Goal: Complete application form: Complete application form

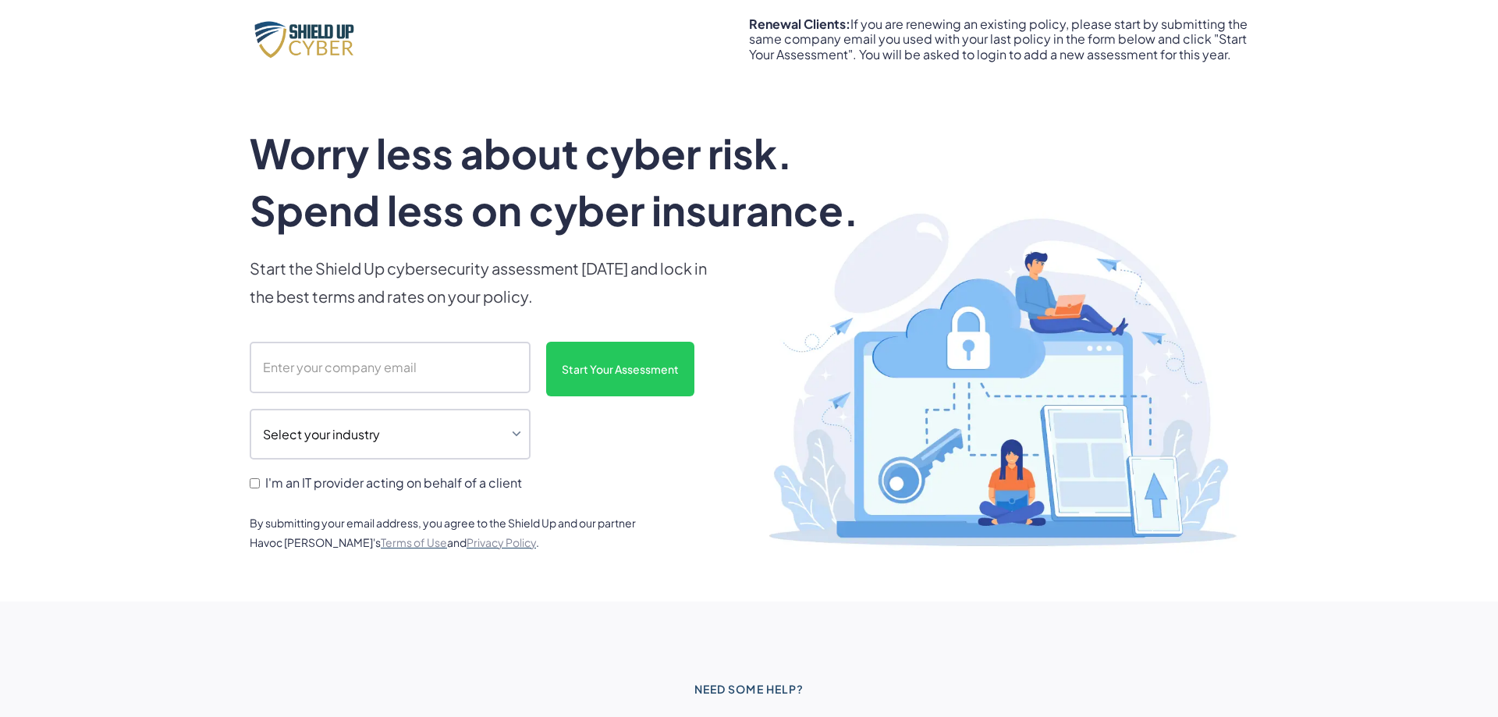
click at [317, 370] on input "scanform" at bounding box center [390, 367] width 281 height 51
type input "[EMAIL_ADDRESS][DOMAIN_NAME]"
click at [250, 409] on select "Select your industry Auto Dealership Healthcare Hospitality Legal Manufacturing…" at bounding box center [390, 434] width 281 height 51
select select "legal"
click option "Legal" at bounding box center [0, 0] width 0 height 0
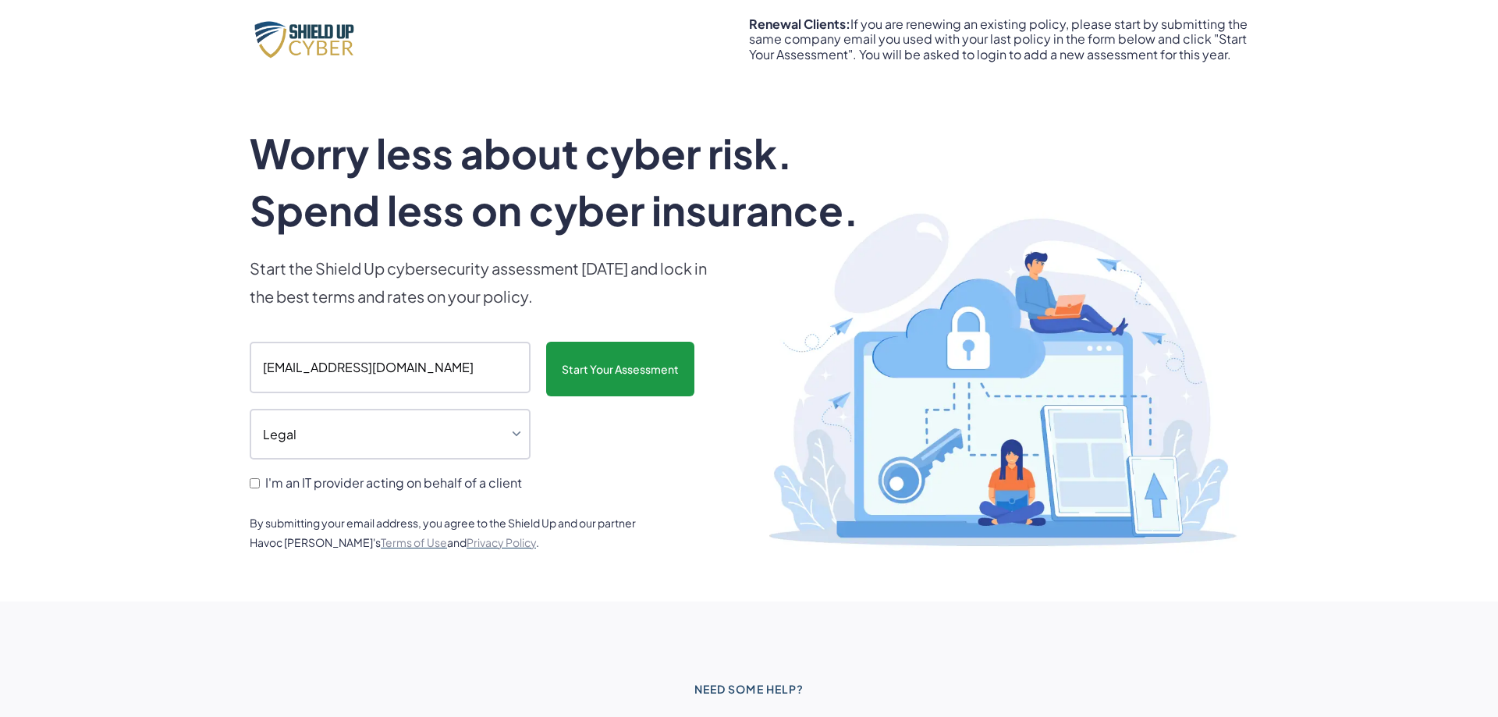
click at [612, 378] on input "Start Your Assessment" at bounding box center [620, 369] width 148 height 55
type input "Please wait..."
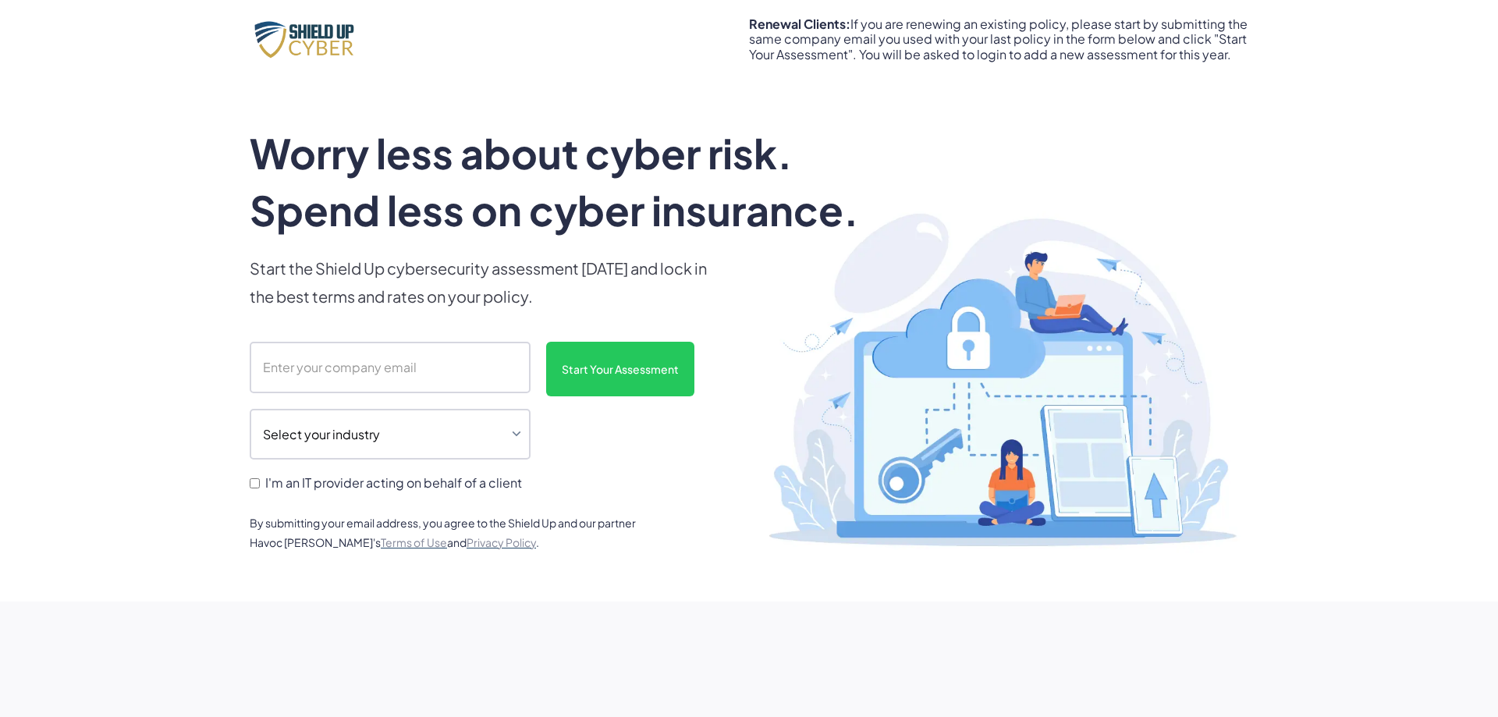
click at [388, 371] on input "scanform" at bounding box center [390, 367] width 281 height 51
type input "[EMAIL_ADDRESS][DOMAIN_NAME]"
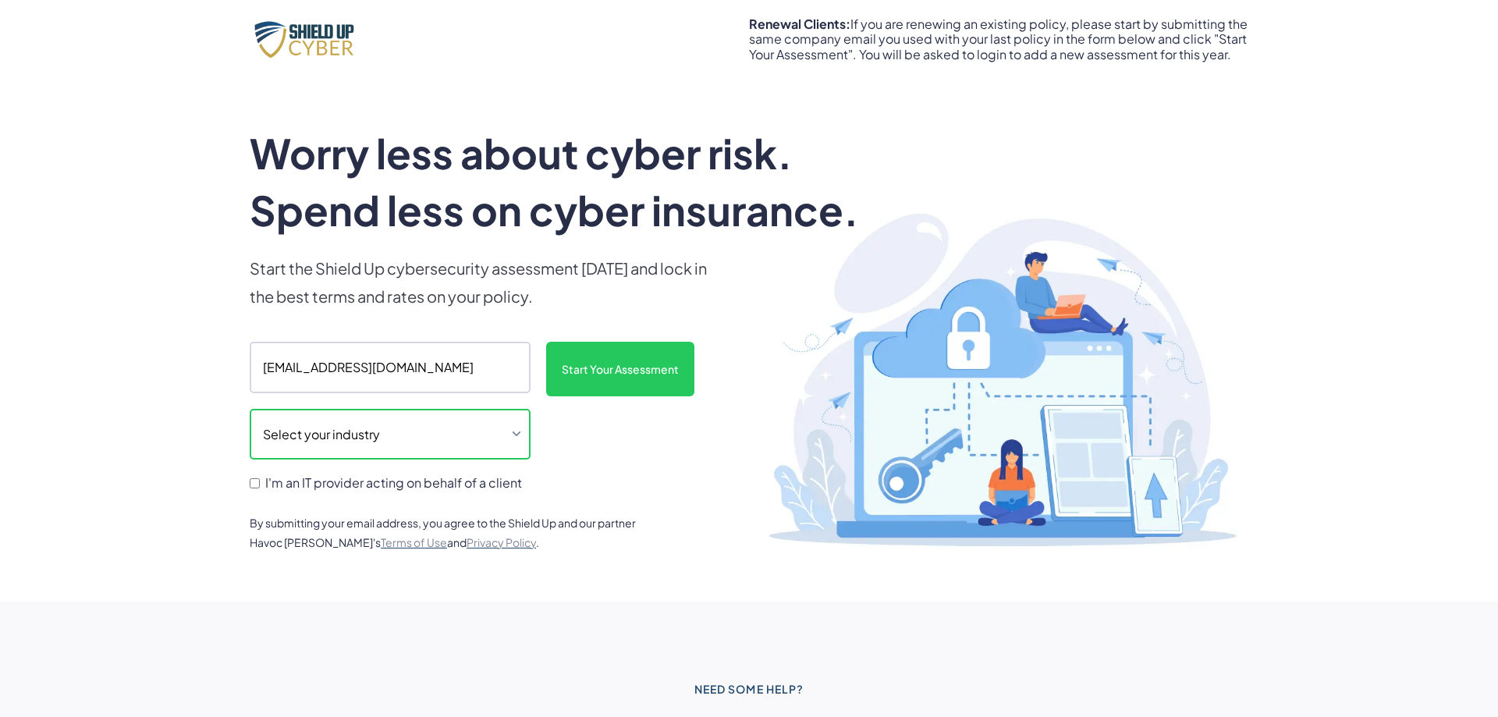
click at [250, 409] on select "Select your industry Auto Dealership Healthcare Hospitality Legal Manufacturing…" at bounding box center [390, 434] width 281 height 51
select select "legal"
click option "Legal" at bounding box center [0, 0] width 0 height 0
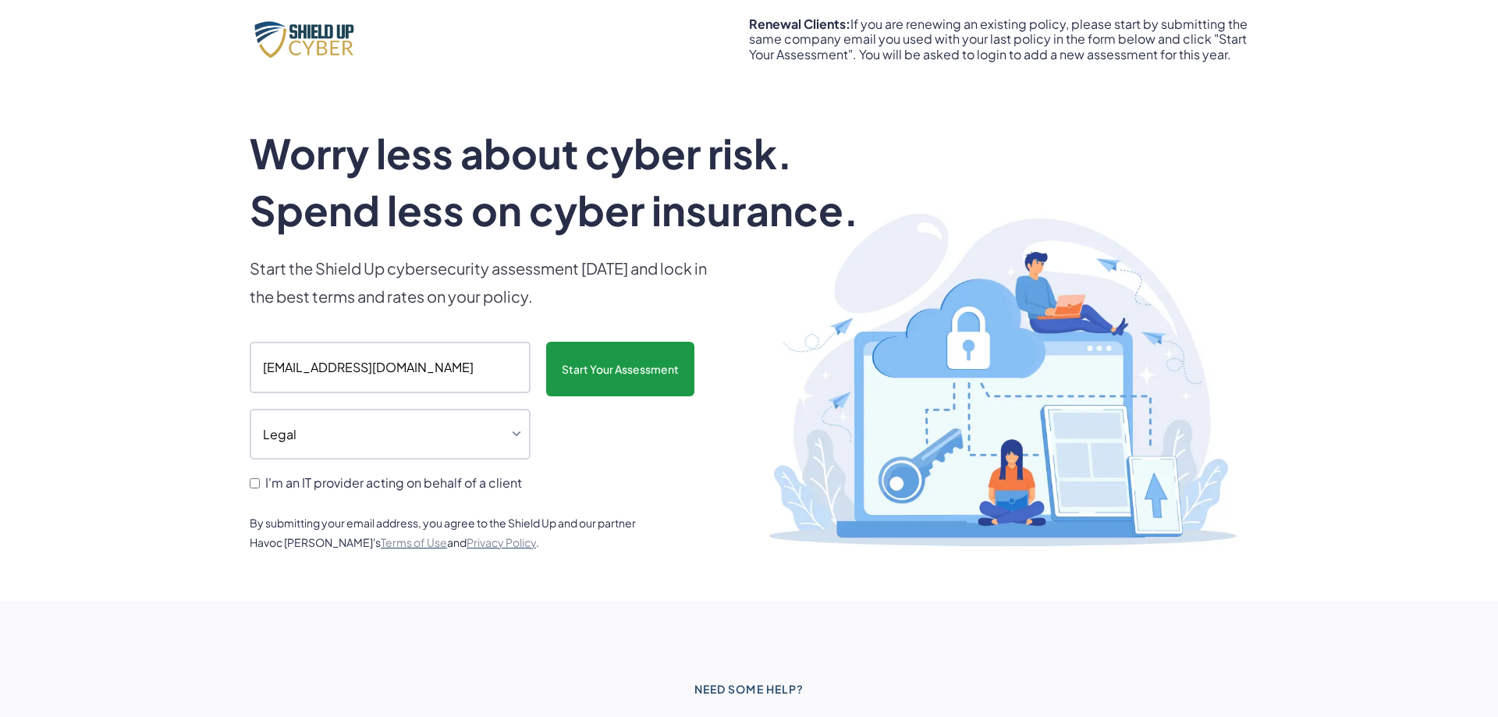
click at [603, 377] on input "Start Your Assessment" at bounding box center [620, 369] width 148 height 55
type input "Please wait..."
